Goal: Communication & Community: Answer question/provide support

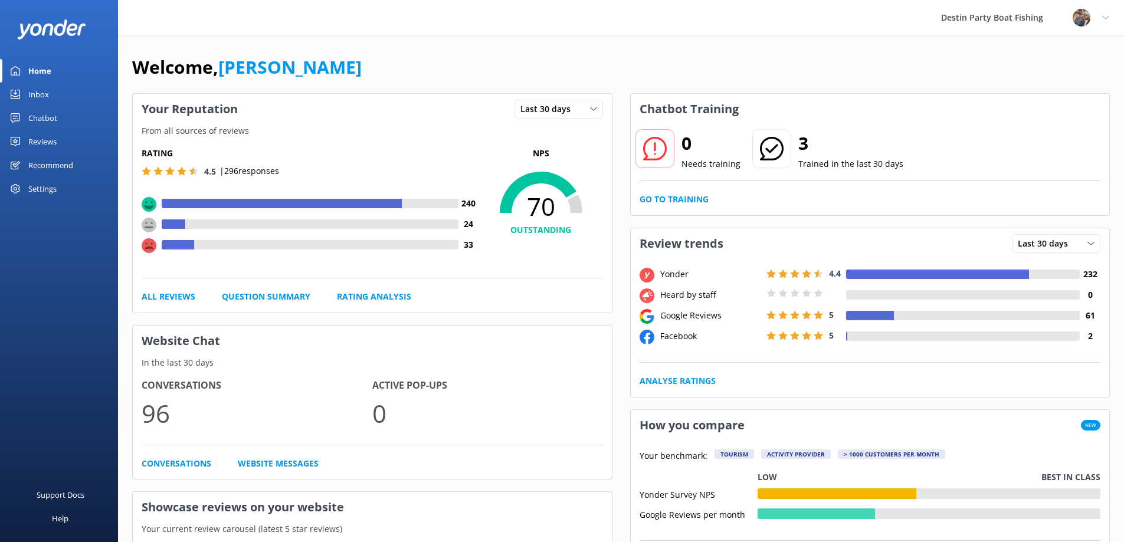
click at [42, 89] on div "Inbox" at bounding box center [38, 95] width 21 height 24
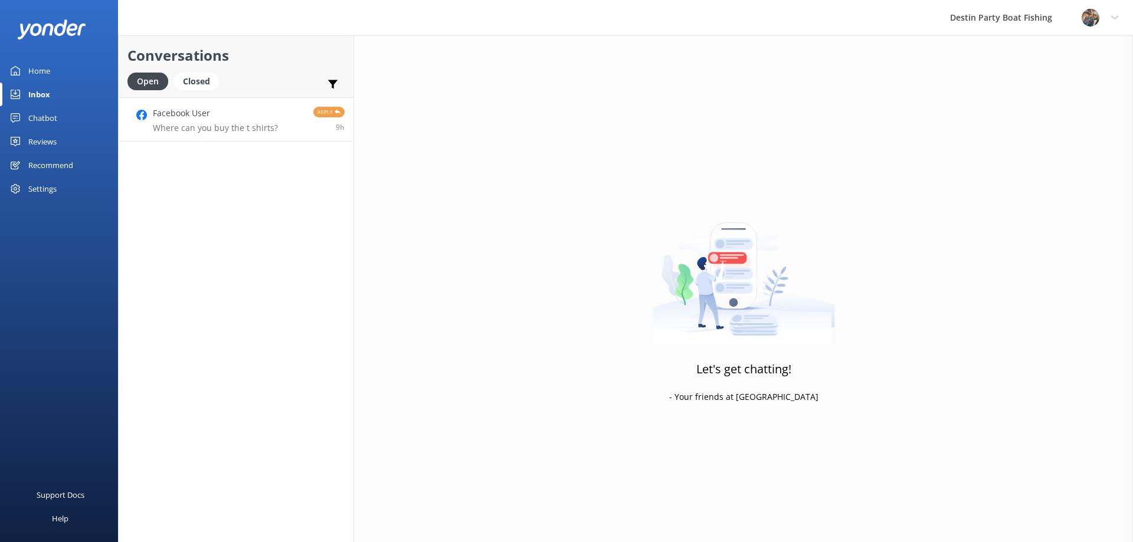
click at [252, 117] on h4 "Facebook User" at bounding box center [215, 113] width 125 height 13
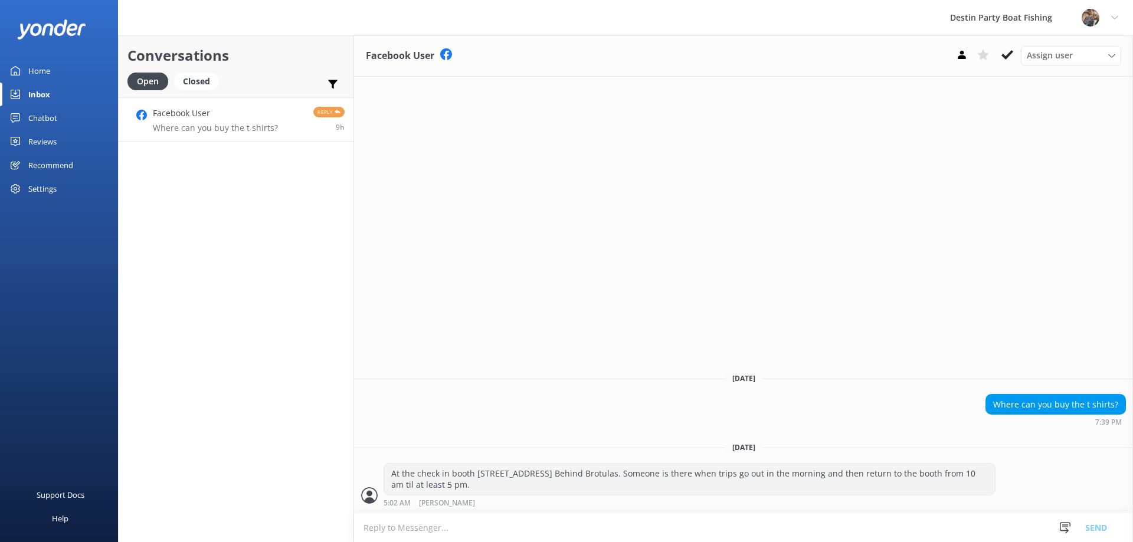
click at [427, 528] on textarea at bounding box center [743, 527] width 779 height 29
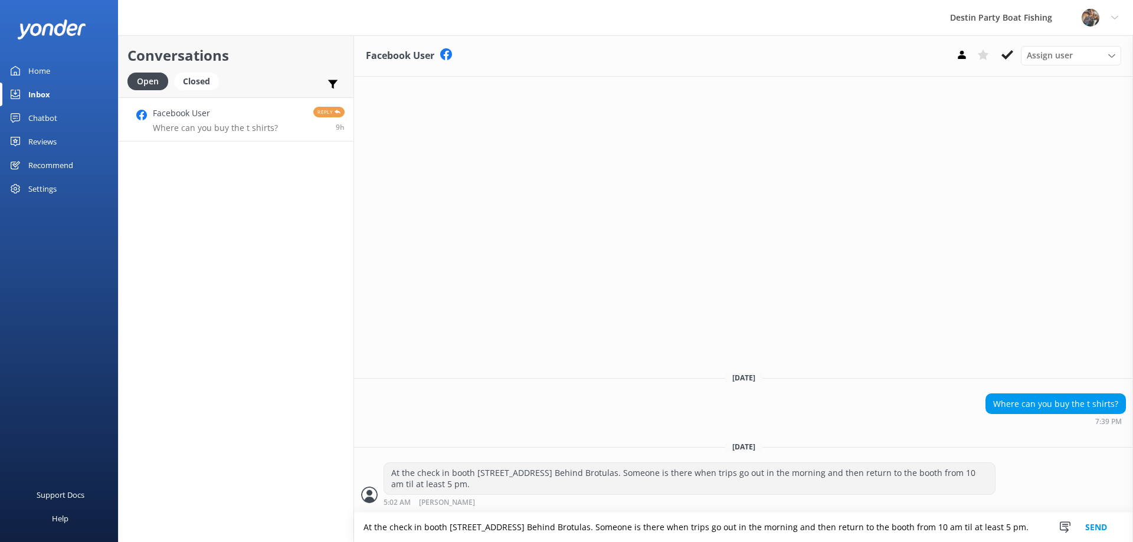
type textarea "At the check in booth [STREET_ADDRESS] Behind Brotulas. Someone is there when t…"
click at [1096, 526] on button "Send" at bounding box center [1096, 528] width 44 height 30
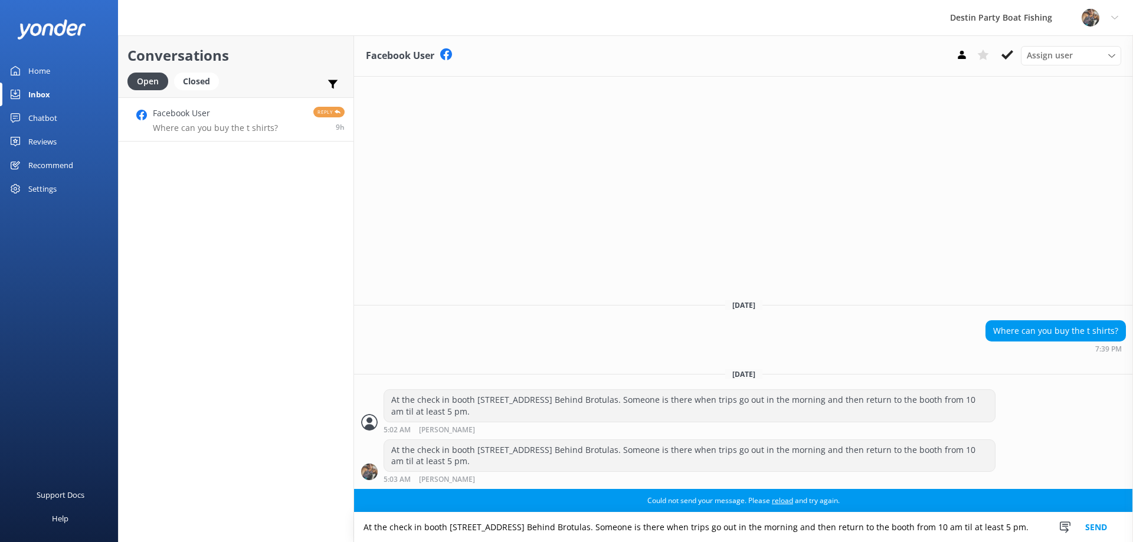
click at [34, 114] on div "Chatbot" at bounding box center [42, 118] width 29 height 24
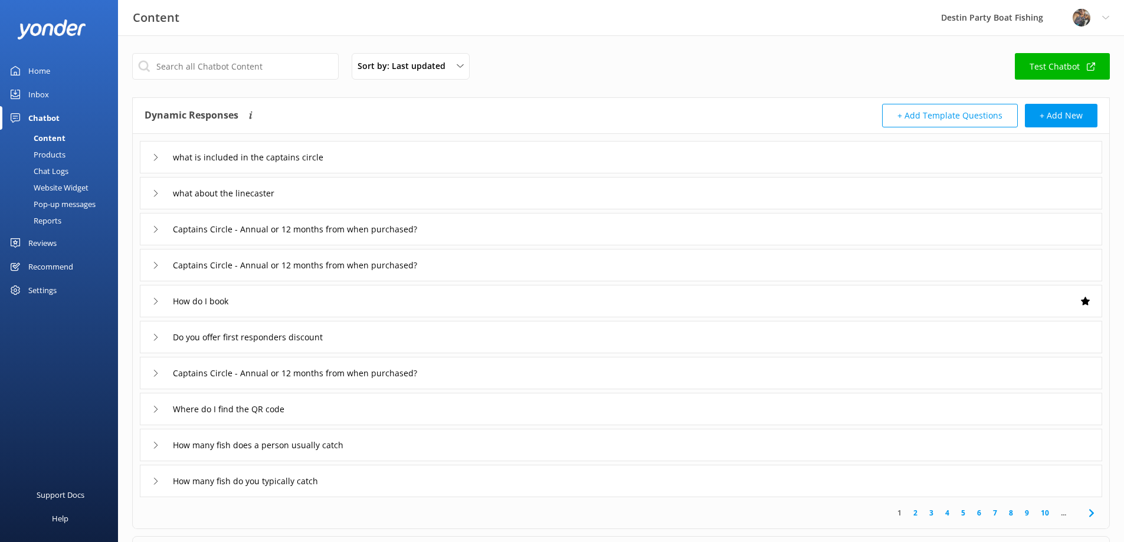
click at [963, 118] on button "+ Add Template Questions" at bounding box center [950, 116] width 136 height 24
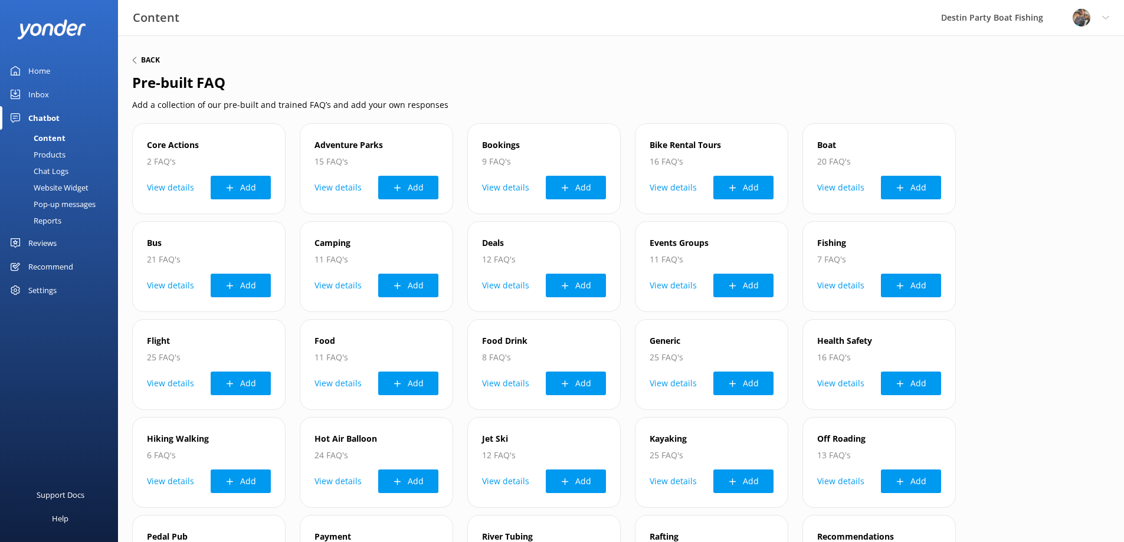
click at [140, 58] on div "Back" at bounding box center [146, 60] width 28 height 7
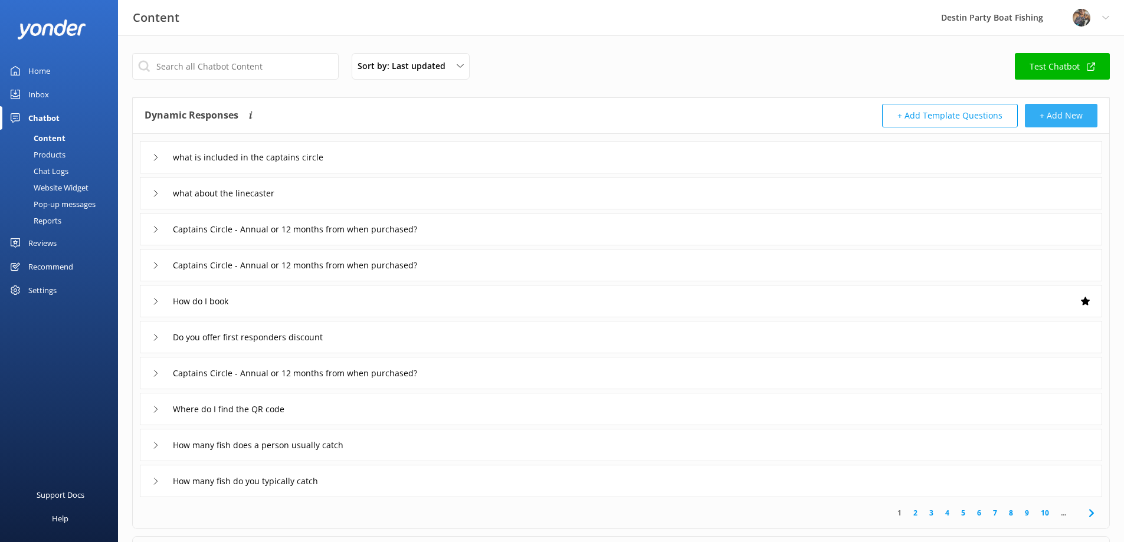
click at [1077, 122] on button "+ Add New" at bounding box center [1061, 116] width 73 height 24
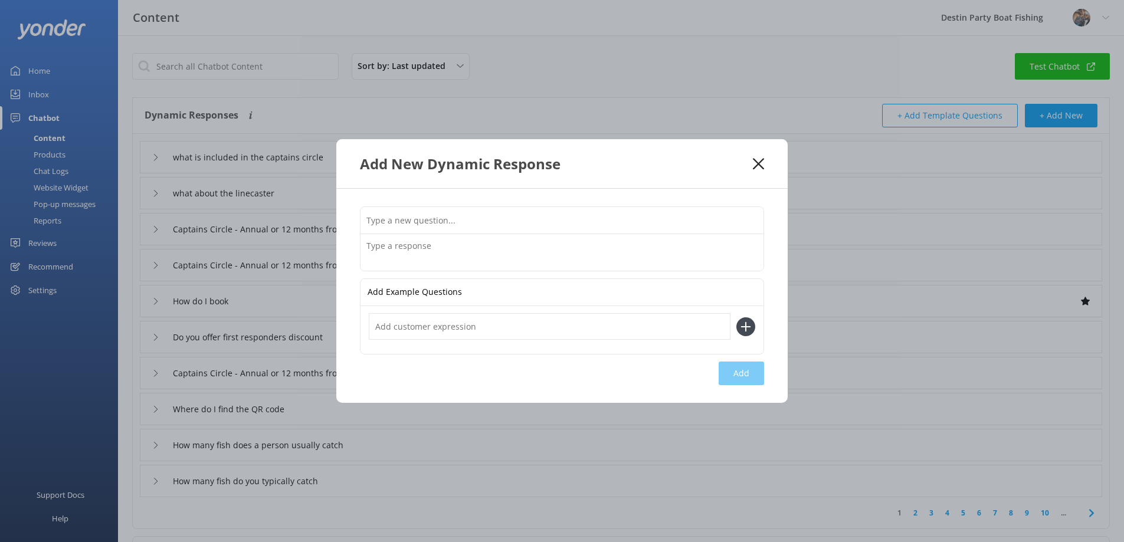
click at [382, 221] on input "text" at bounding box center [562, 220] width 403 height 27
type input "W"
type input "Where can I buy one of your T-Shirts?"
click at [383, 247] on textarea at bounding box center [562, 252] width 403 height 37
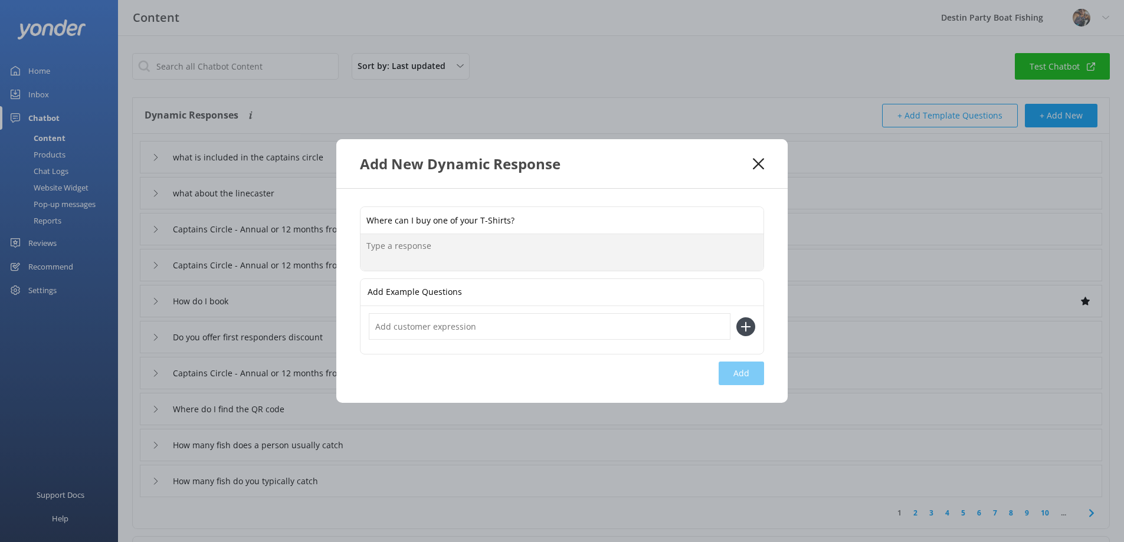
paste textarea "At the check in booth [STREET_ADDRESS] Behind Brotulas. Someone is there when t…"
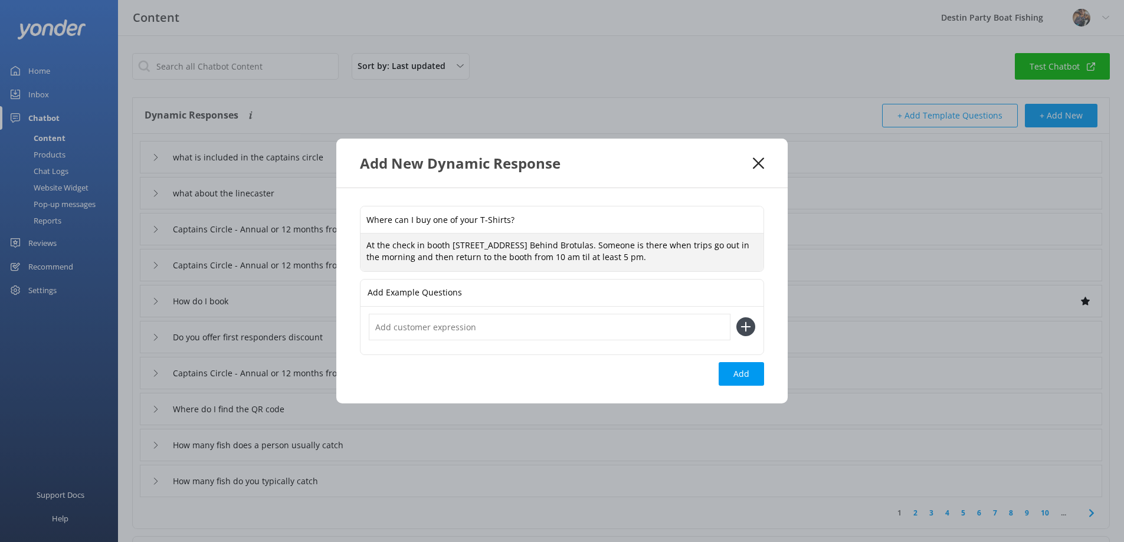
click at [415, 245] on textarea "At the check in booth [STREET_ADDRESS] Behind Brotulas. Someone is there when t…" at bounding box center [562, 252] width 403 height 37
click at [388, 244] on textarea "At the check-in booth [STREET_ADDRESS] Behind Brotulas. Someone is there when t…" at bounding box center [562, 252] width 403 height 37
click at [479, 244] on textarea "At our on-site check-in booth [STREET_ADDRESS] Behind Brotulas. Someone is ther…" at bounding box center [562, 252] width 403 height 37
click at [647, 245] on textarea "At our on-site check-in booth located at [STREET_ADDRESS] Behind Brotulas. Some…" at bounding box center [562, 252] width 403 height 37
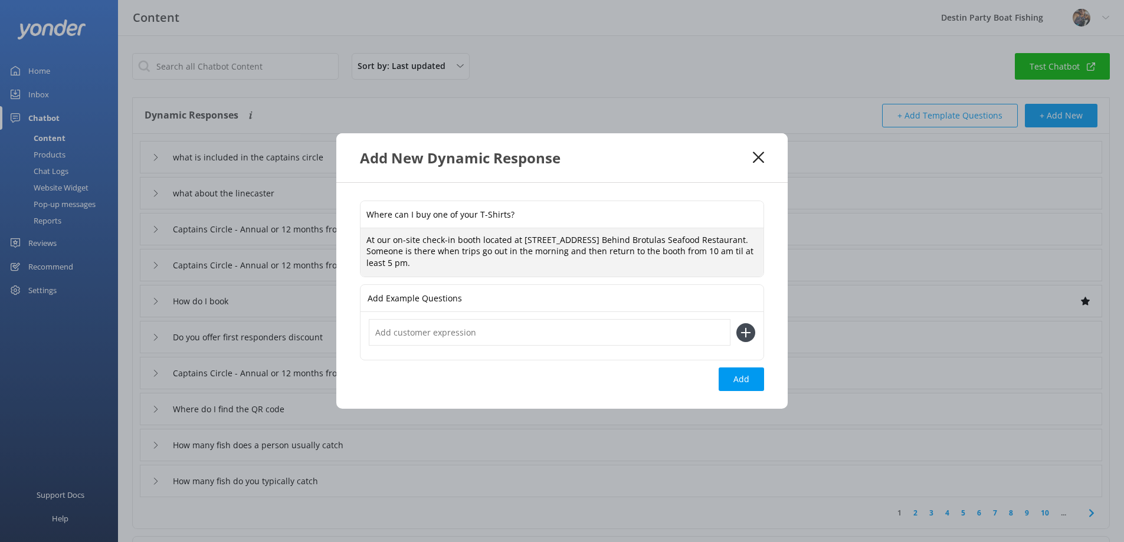
click at [530, 253] on textarea "At our on-site check-in booth located at [STREET_ADDRESS] Behind Brotulas Seafo…" at bounding box center [562, 252] width 403 height 49
click at [563, 266] on textarea "At our on-site check-in booth located at [STREET_ADDRESS] Behind Brotulas Seafo…" at bounding box center [562, 252] width 403 height 49
click at [495, 261] on textarea "At our on-site check-in booth located at [STREET_ADDRESS] Behind Brotulas Seafo…" at bounding box center [562, 252] width 403 height 49
click at [498, 262] on textarea "At our on-site check-in booth located at [STREET_ADDRESS] Behind Brotulas Seafo…" at bounding box center [562, 252] width 403 height 49
type textarea "At our on-site check-in booth located at [STREET_ADDRESS] Behind Brotulas Seafo…"
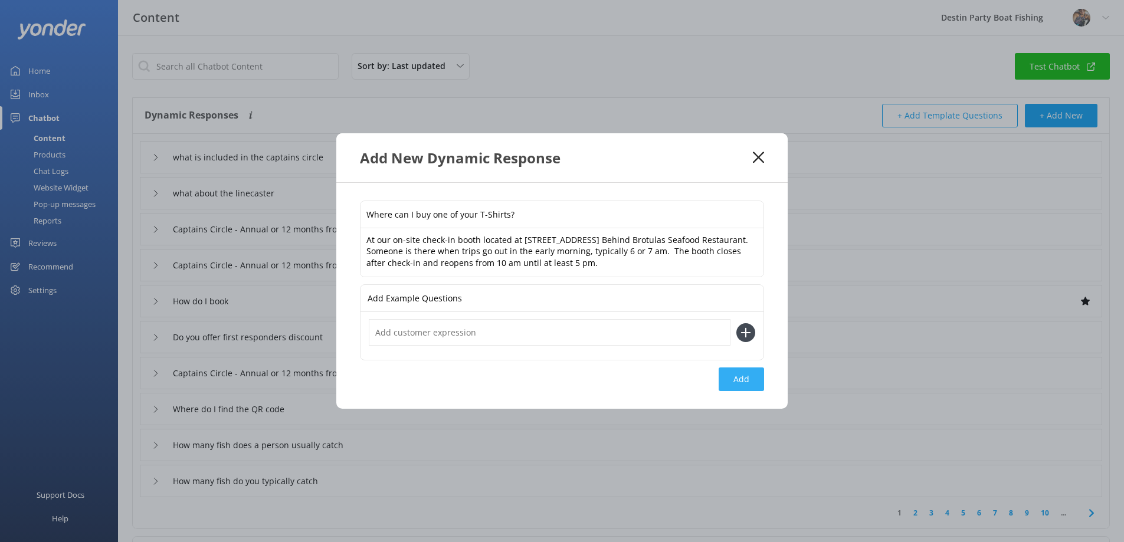
click at [742, 379] on button "Add" at bounding box center [741, 380] width 45 height 24
type input "Where can I buy one of your T-Shirts?"
type input "what is included in the captains circle"
type input "what about the linecaster"
type input "Captains Circle - Annual or 12 months from when purchased?"
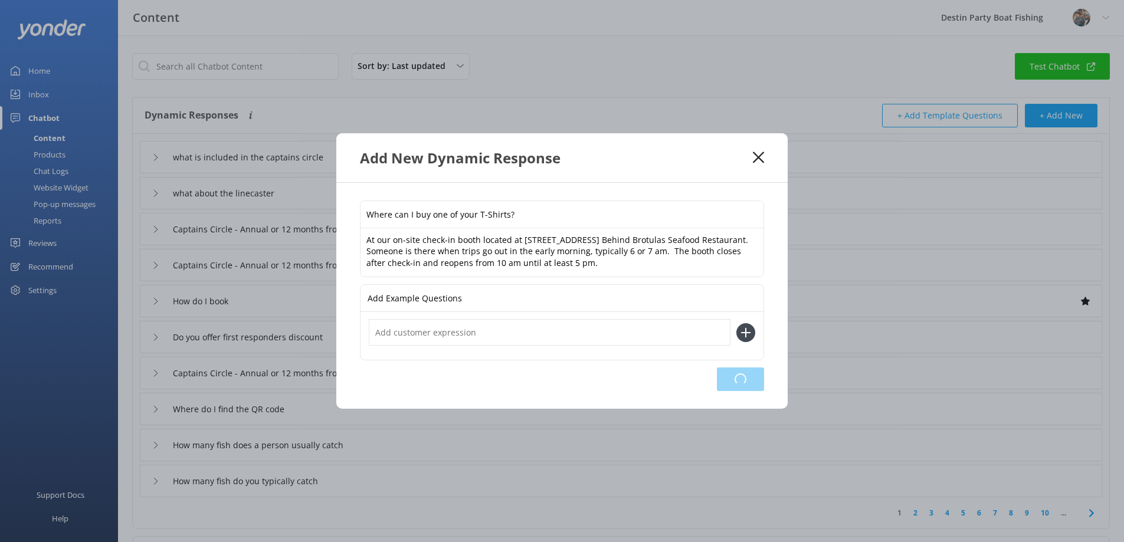
type input "How do I book"
type input "Do you offer first responders discount"
type input "Captains Circle - Annual or 12 months from when purchased?"
type input "Where do I find the QR code"
type input "How many fish does a person usually catch"
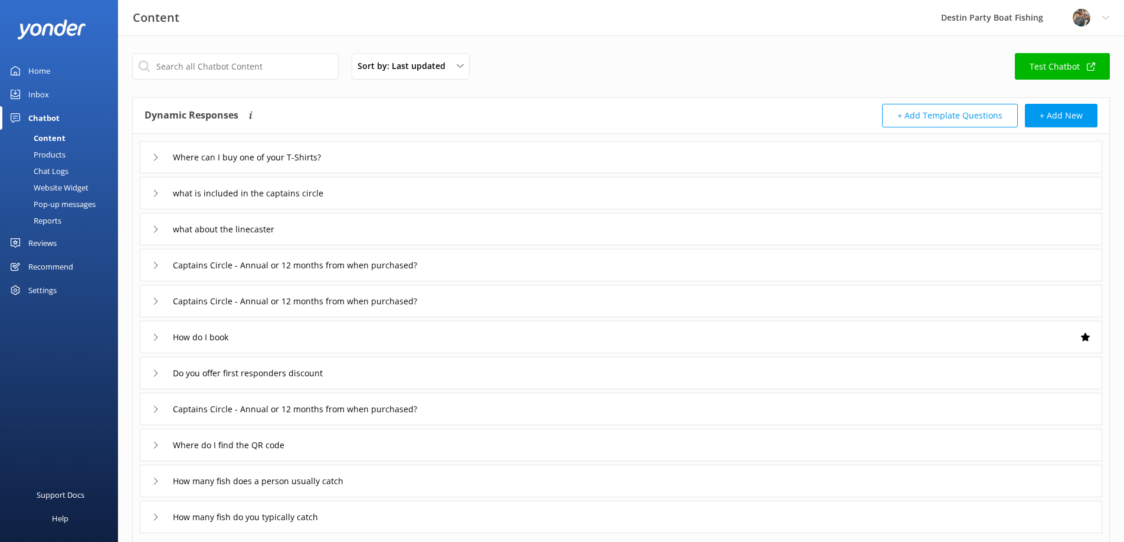
click at [41, 64] on div "Home" at bounding box center [39, 71] width 22 height 24
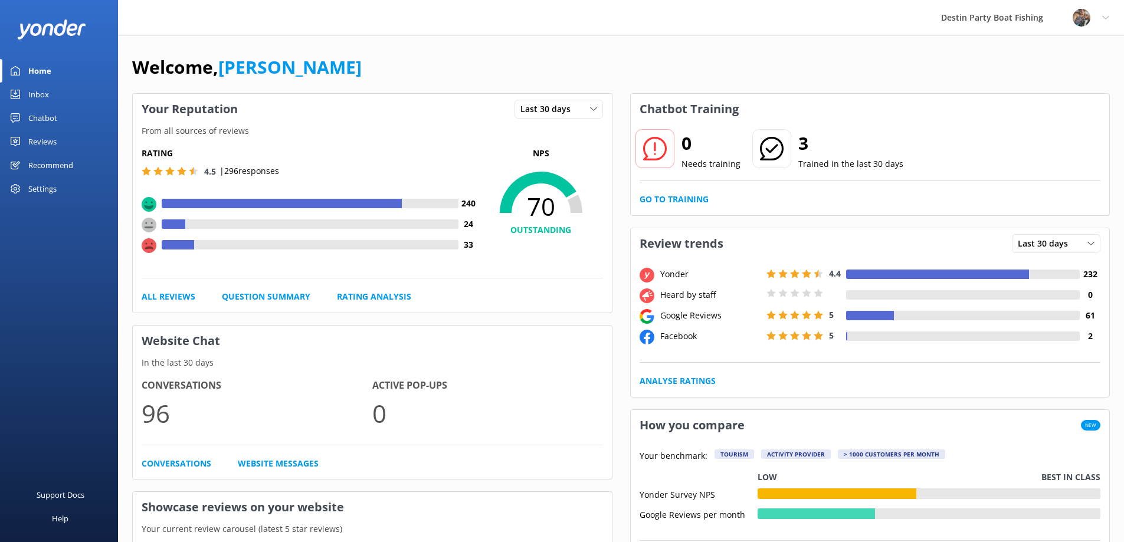
click at [44, 94] on div "Inbox" at bounding box center [38, 95] width 21 height 24
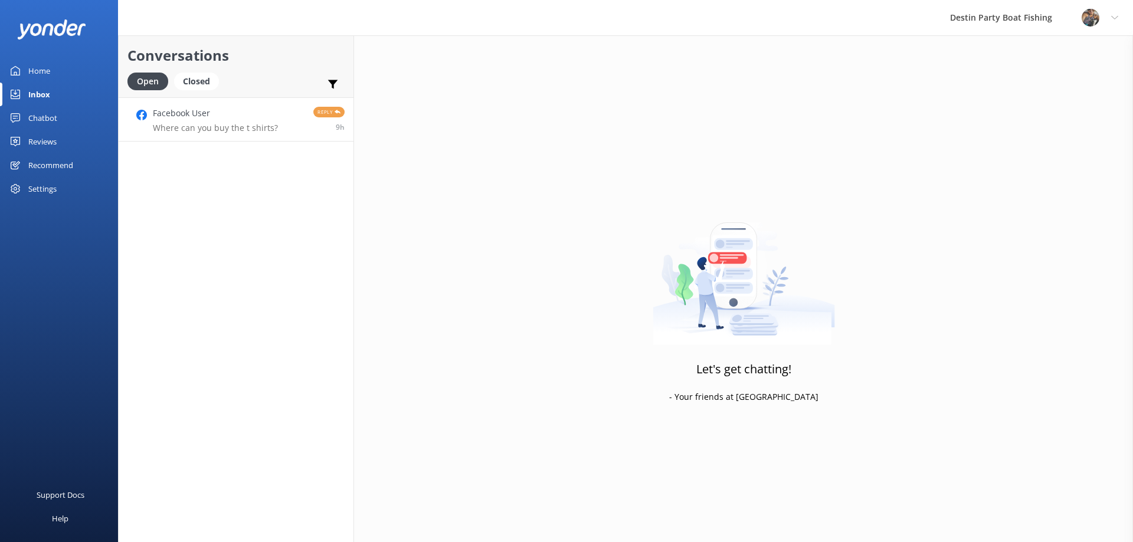
click at [229, 115] on h4 "Facebook User" at bounding box center [215, 113] width 125 height 13
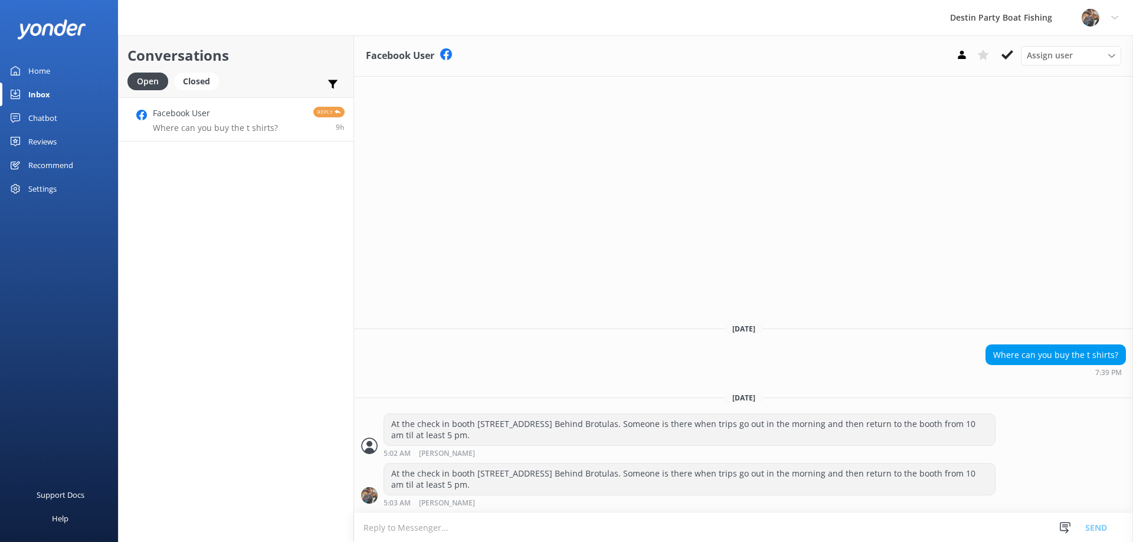
click at [325, 109] on span "Reply" at bounding box center [328, 112] width 31 height 11
click at [1011, 57] on icon at bounding box center [1007, 55] width 12 height 12
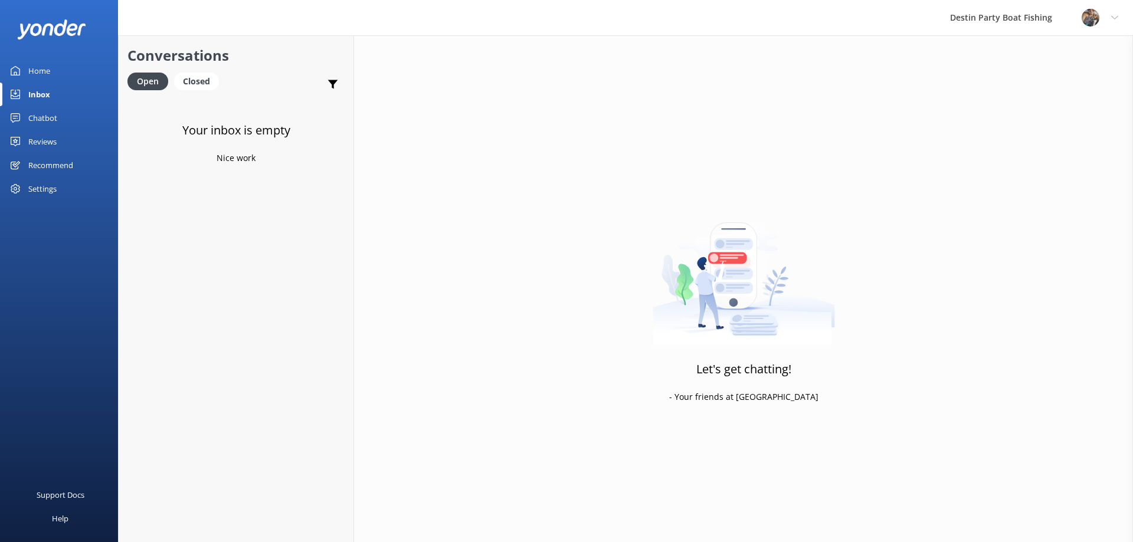
click at [47, 137] on div "Reviews" at bounding box center [42, 142] width 28 height 24
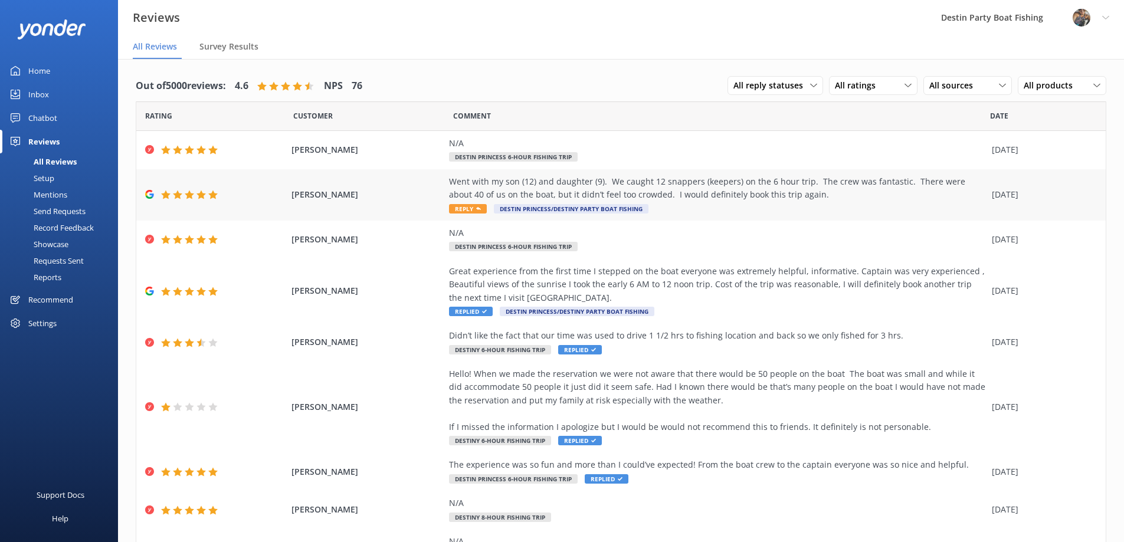
click at [466, 209] on span "Reply" at bounding box center [468, 208] width 38 height 9
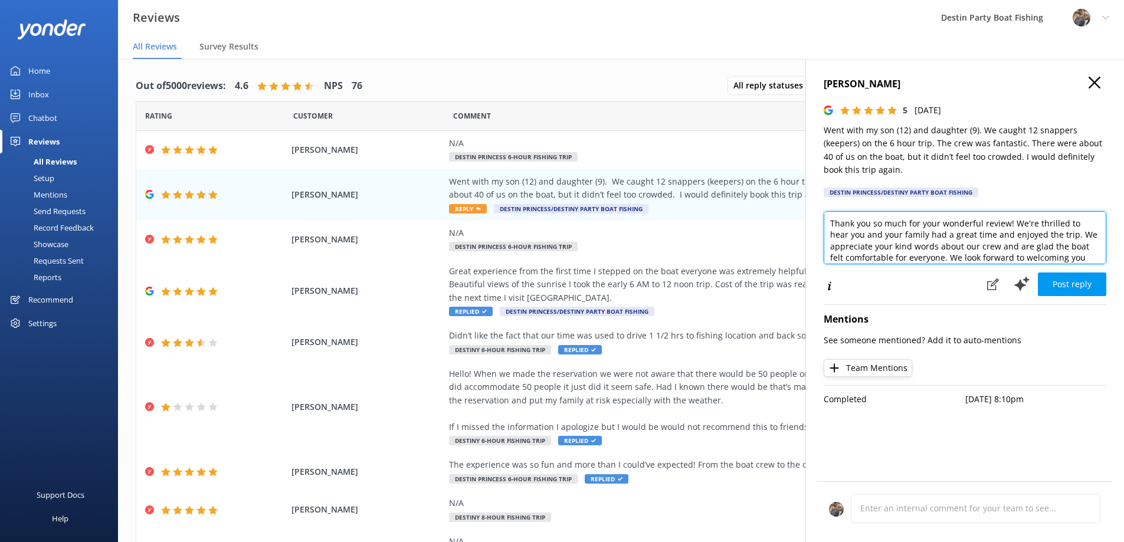
click at [1077, 233] on textarea "Thank you so much for your wonderful review! We're thrilled to hear you and you…" at bounding box center [965, 237] width 283 height 53
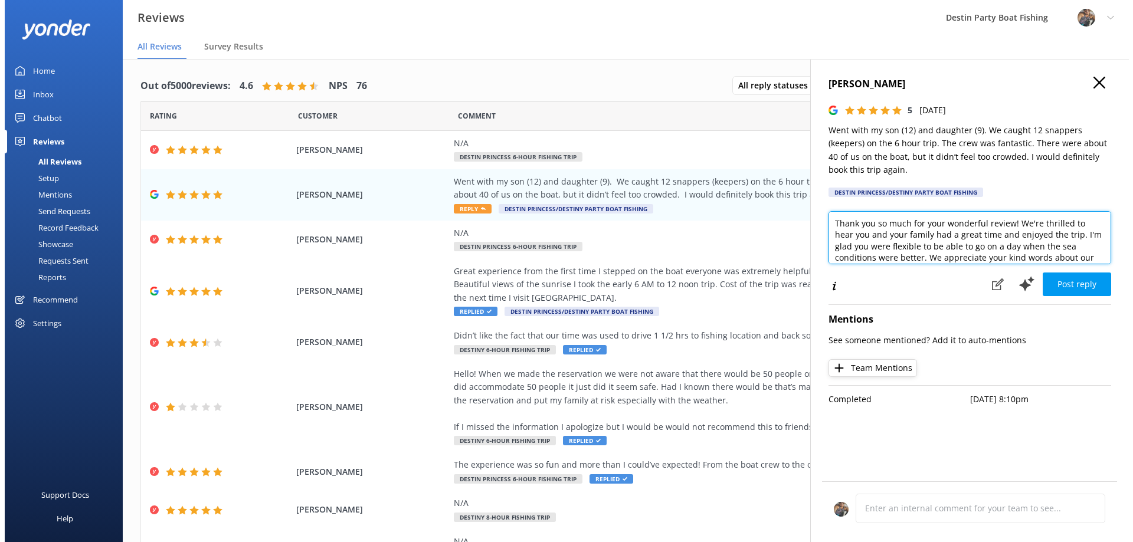
scroll to position [29, 0]
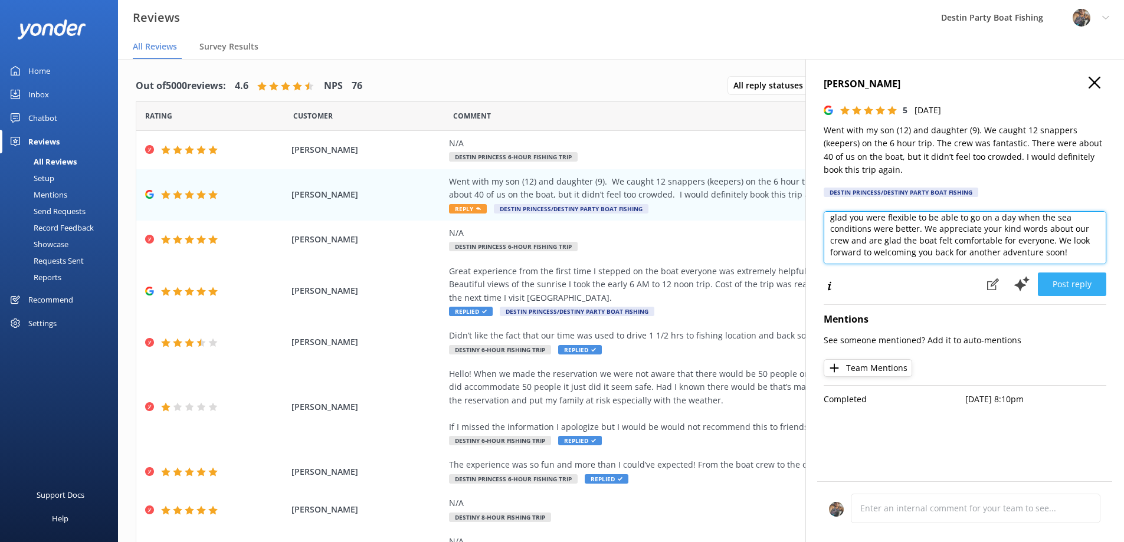
type textarea "Thank you so much for your wonderful review! We're thrilled to hear you and you…"
click at [1069, 286] on button "Post reply" at bounding box center [1072, 285] width 68 height 24
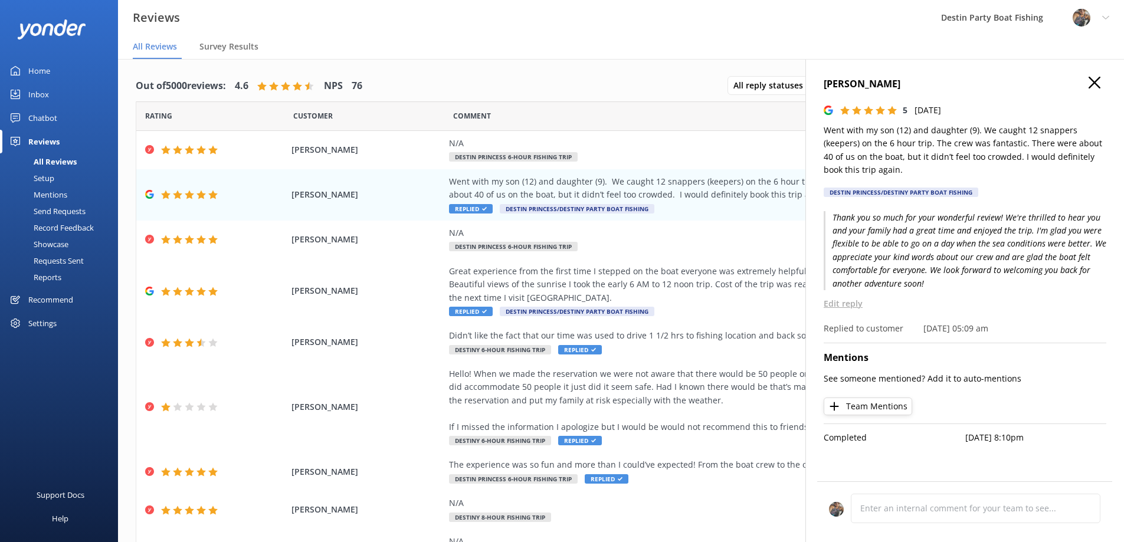
click at [35, 94] on div "Inbox" at bounding box center [38, 95] width 21 height 24
